Goal: Transaction & Acquisition: Purchase product/service

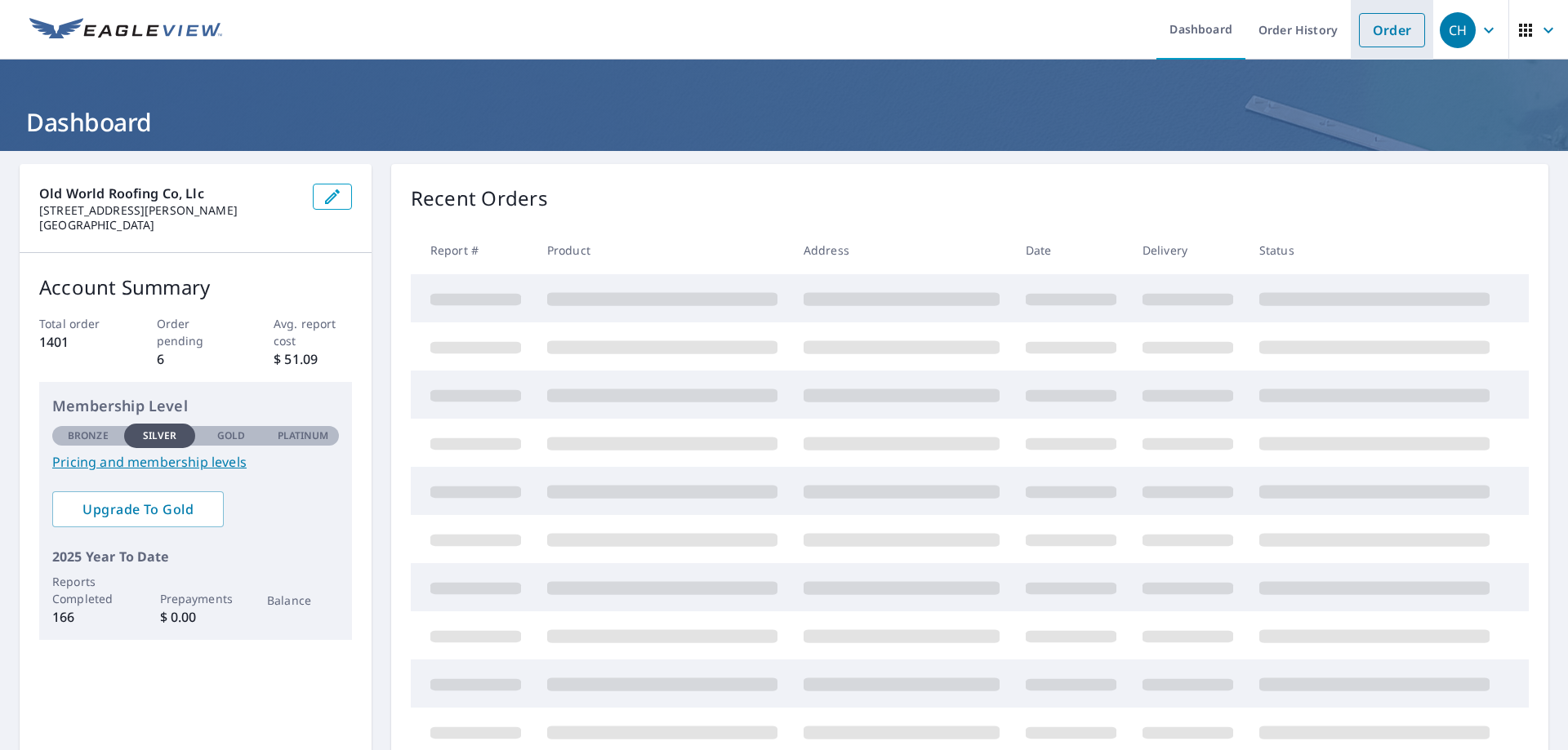
click at [1403, 27] on link "Order" at bounding box center [1392, 30] width 66 height 35
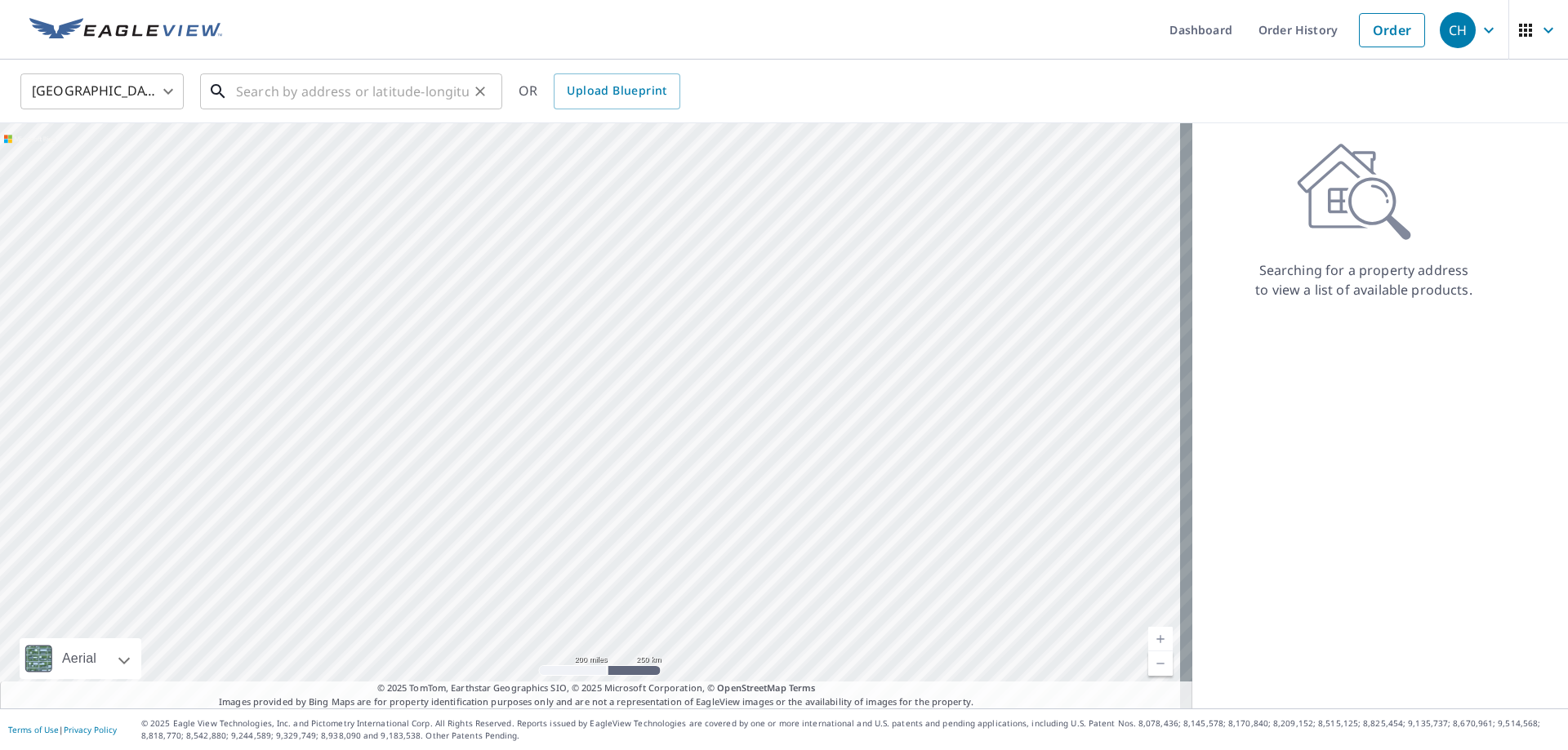
click at [357, 86] on input "text" at bounding box center [352, 91] width 233 height 46
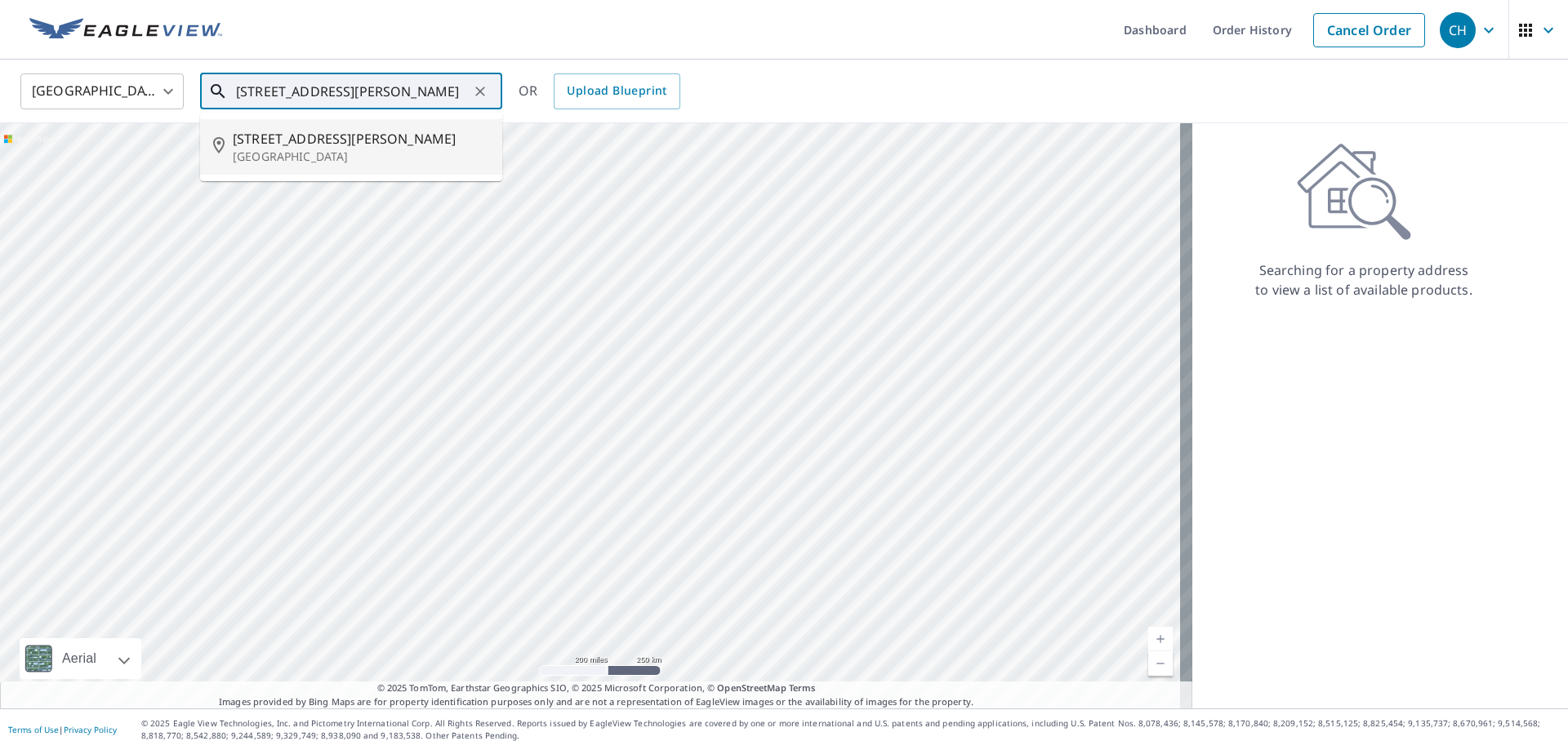
click at [339, 150] on p "[GEOGRAPHIC_DATA]" at bounding box center [361, 156] width 256 height 16
type input "[STREET_ADDRESS][PERSON_NAME]"
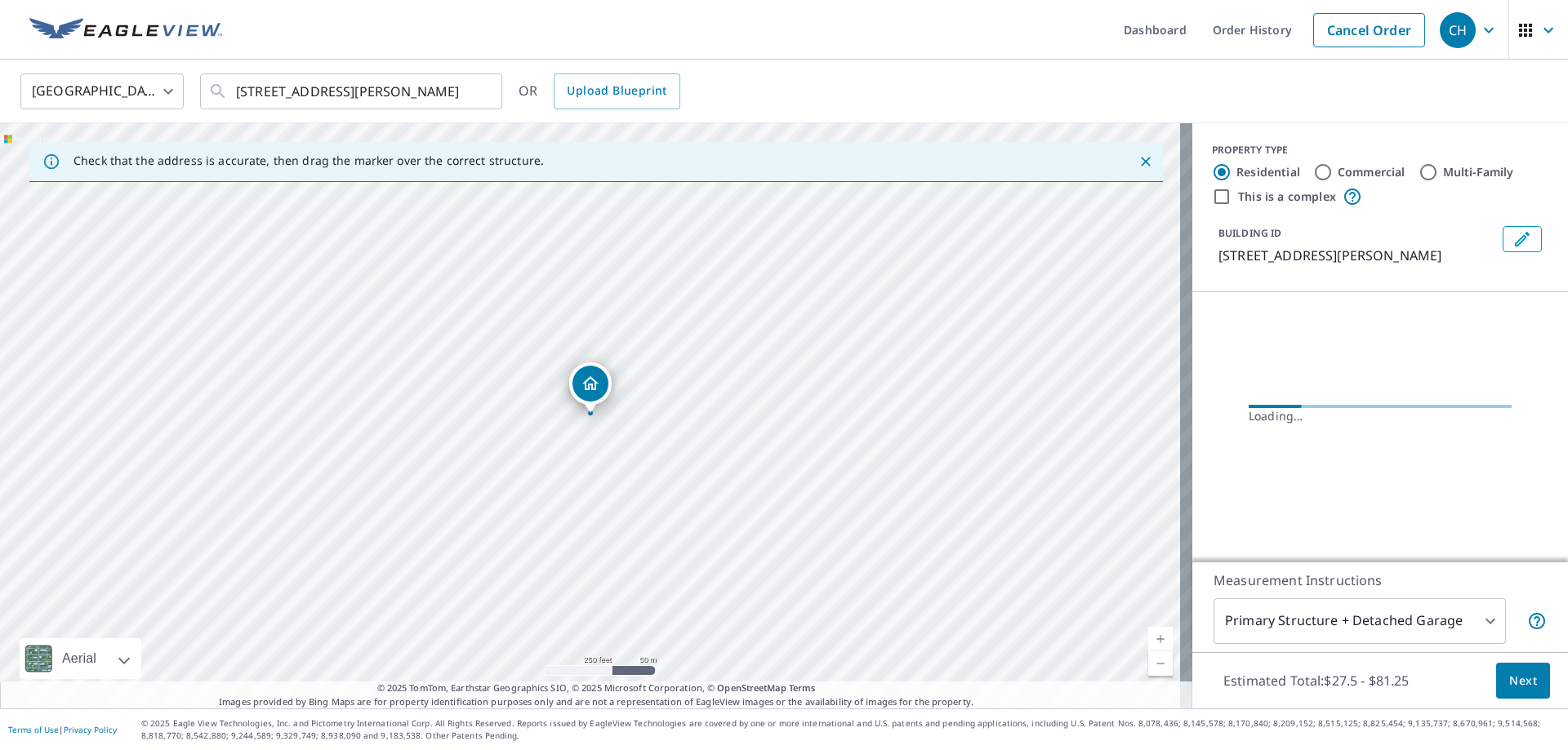
click at [1513, 676] on span "Next" at bounding box center [1523, 681] width 28 height 21
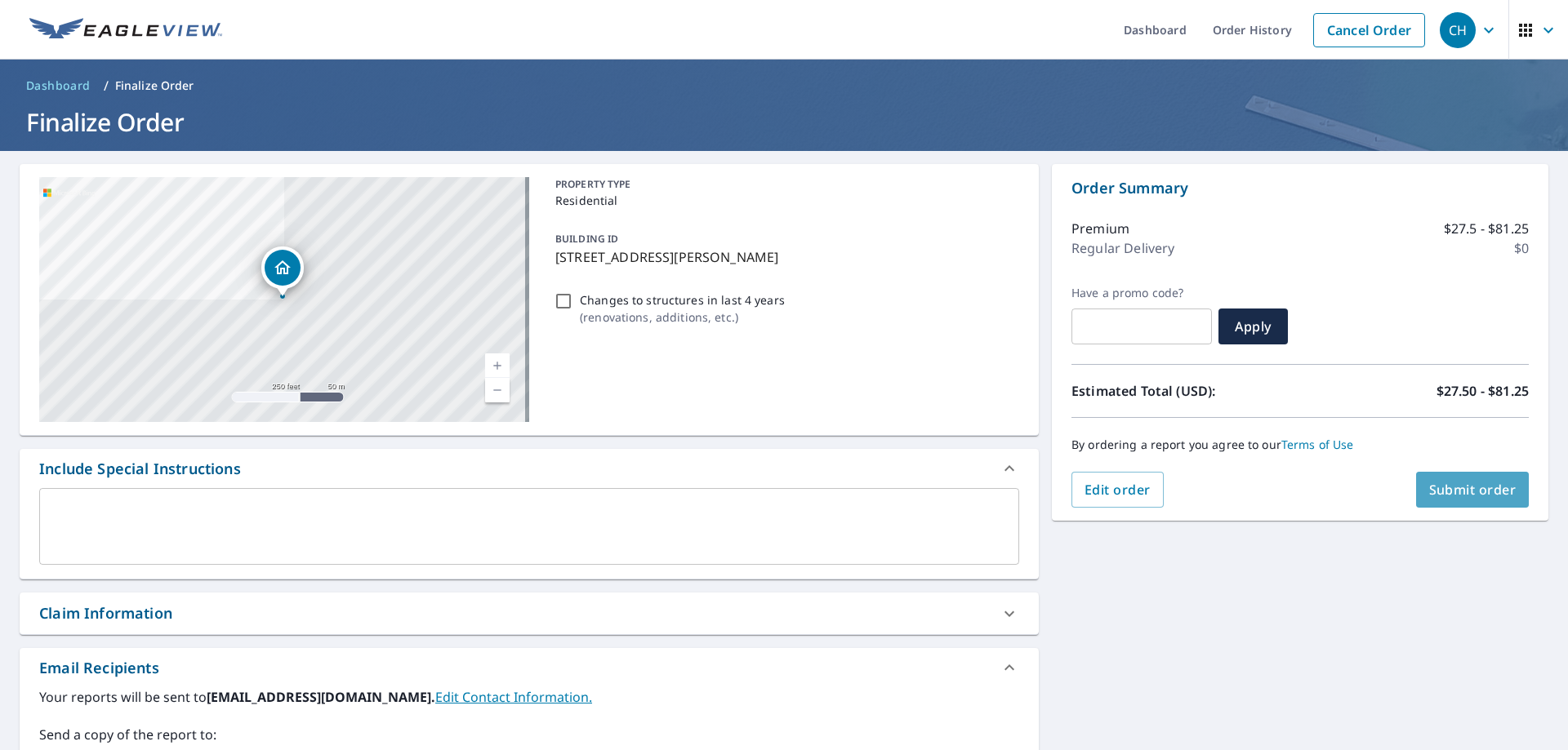
click at [1476, 487] on span "Submit order" at bounding box center [1472, 490] width 87 height 18
